Goal: Task Accomplishment & Management: Complete application form

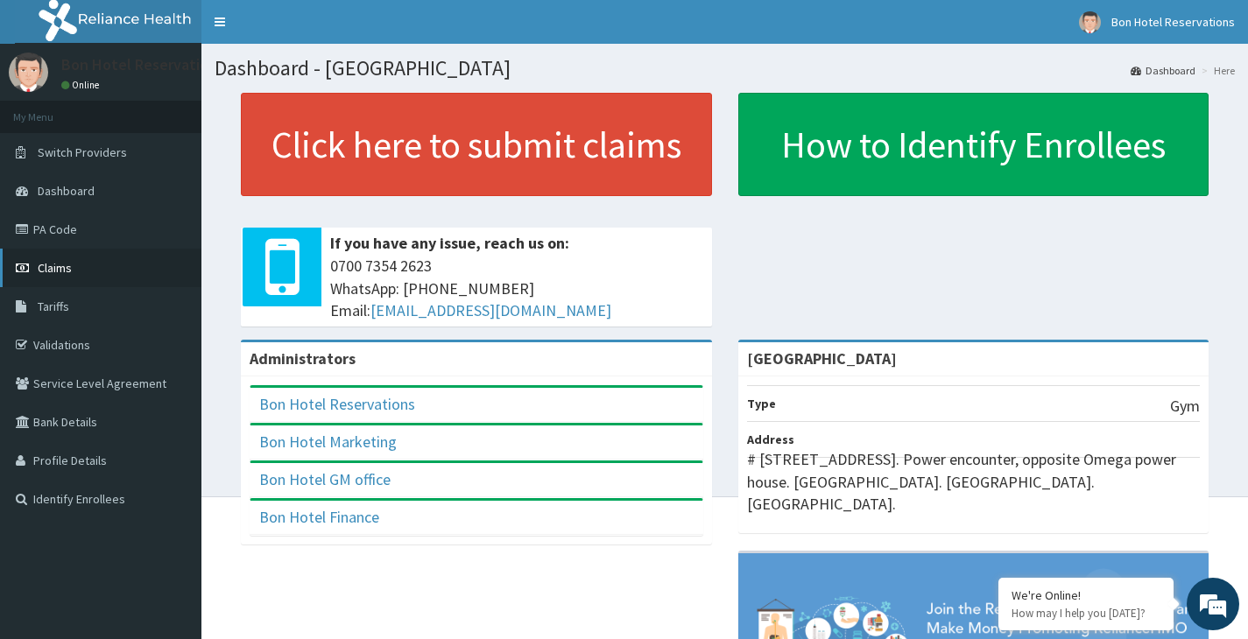
click at [60, 271] on span "Claims" at bounding box center [55, 268] width 34 height 16
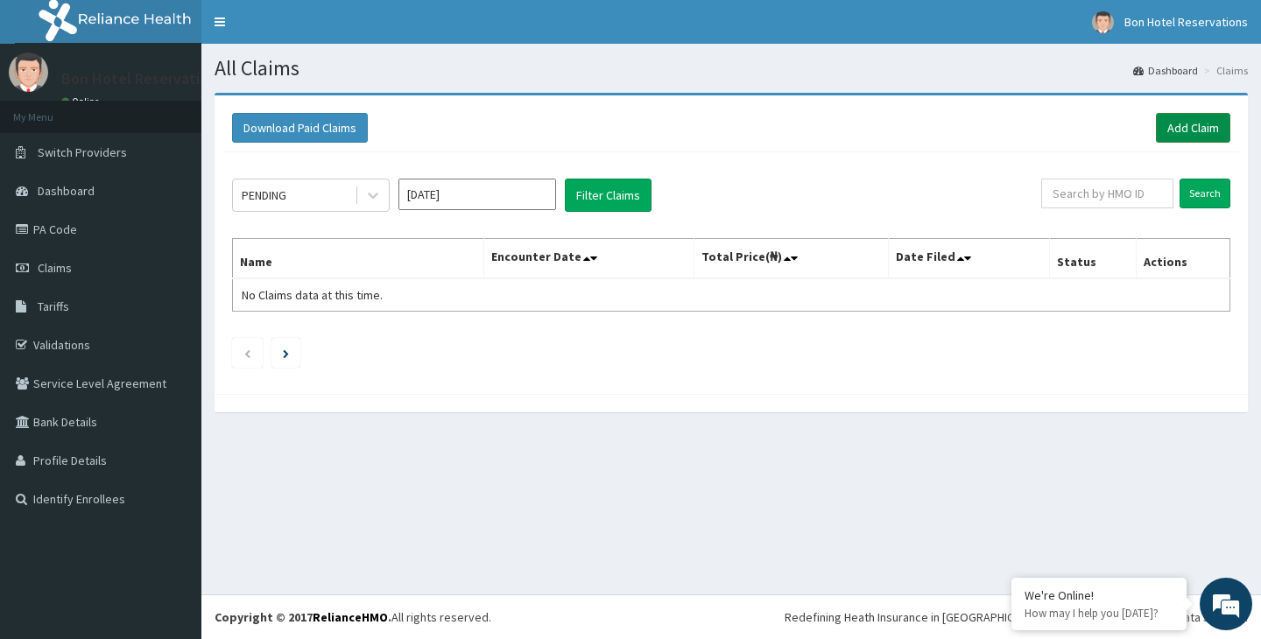
click at [1200, 118] on link "Add Claim" at bounding box center [1193, 128] width 74 height 30
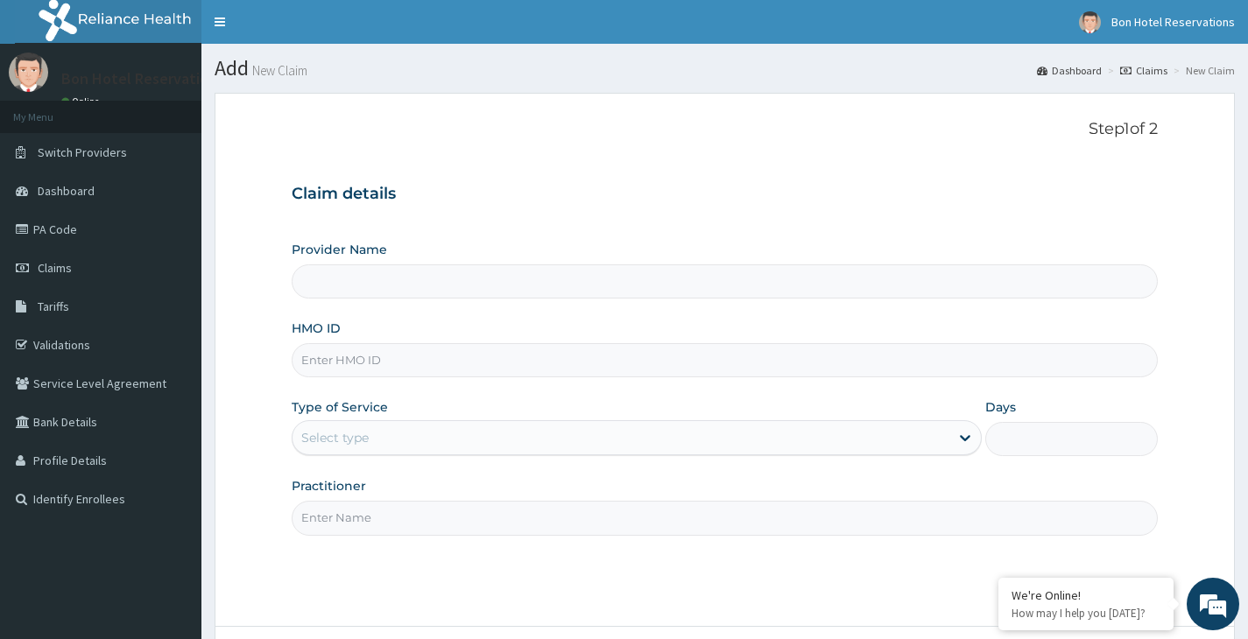
type input "Bon Hotel gym"
type input "1"
click at [394, 361] on input "HMO ID" at bounding box center [725, 360] width 866 height 34
type input "K"
